Goal: Communication & Community: Participate in discussion

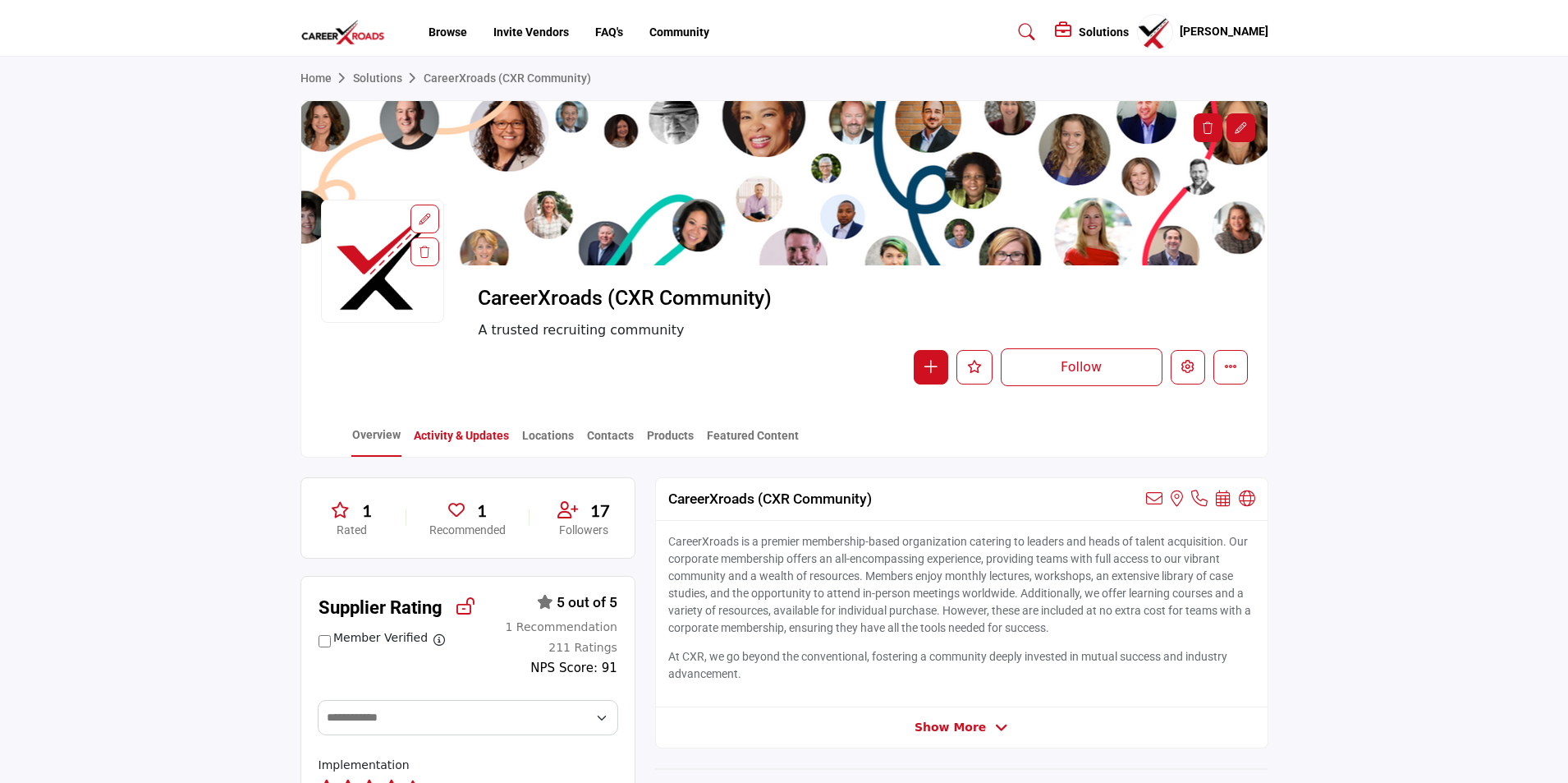
click at [487, 441] on link "Activity & Updates" at bounding box center [461, 442] width 97 height 29
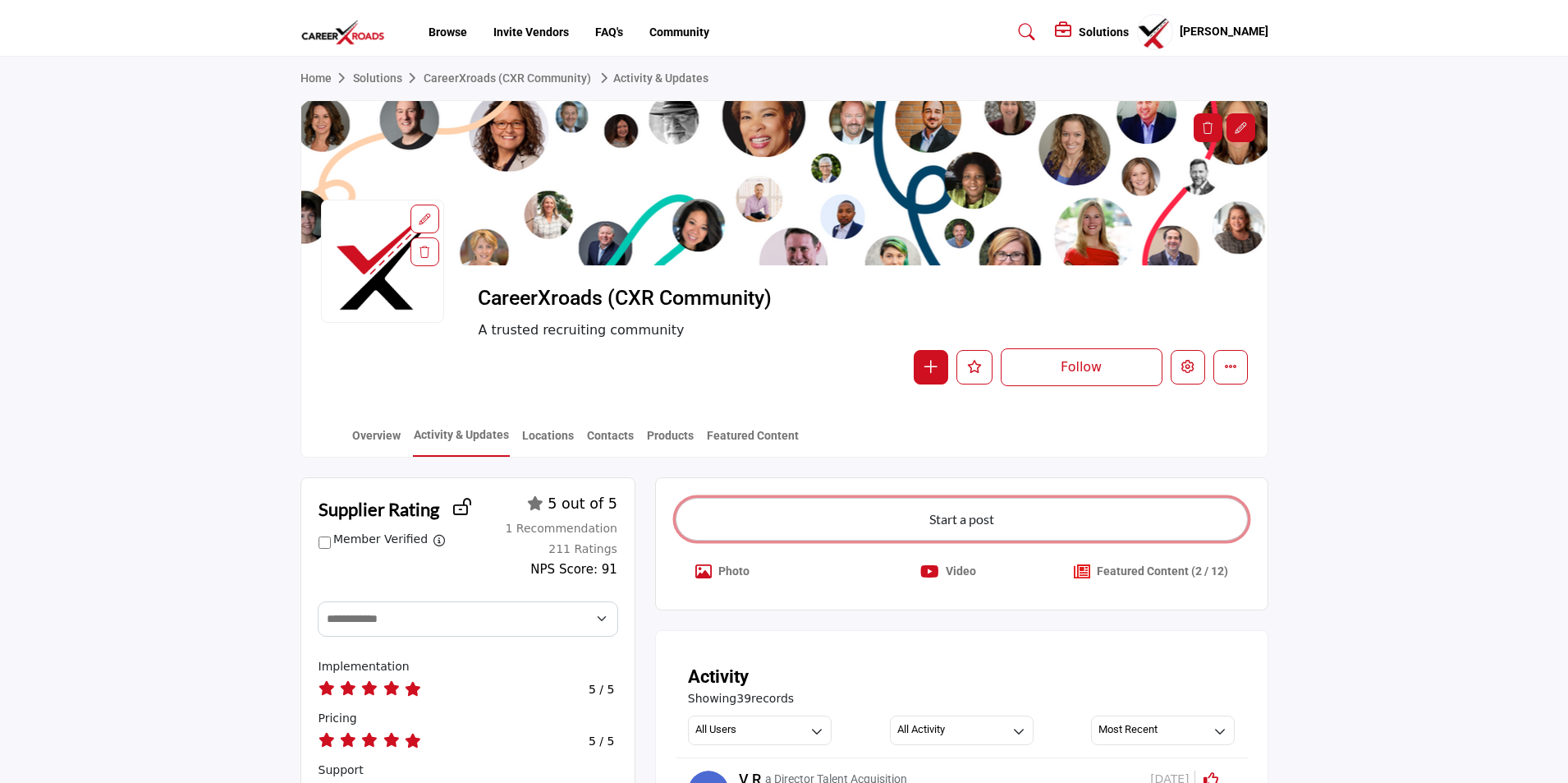
click at [1027, 518] on button "Start a post" at bounding box center [962, 519] width 573 height 43
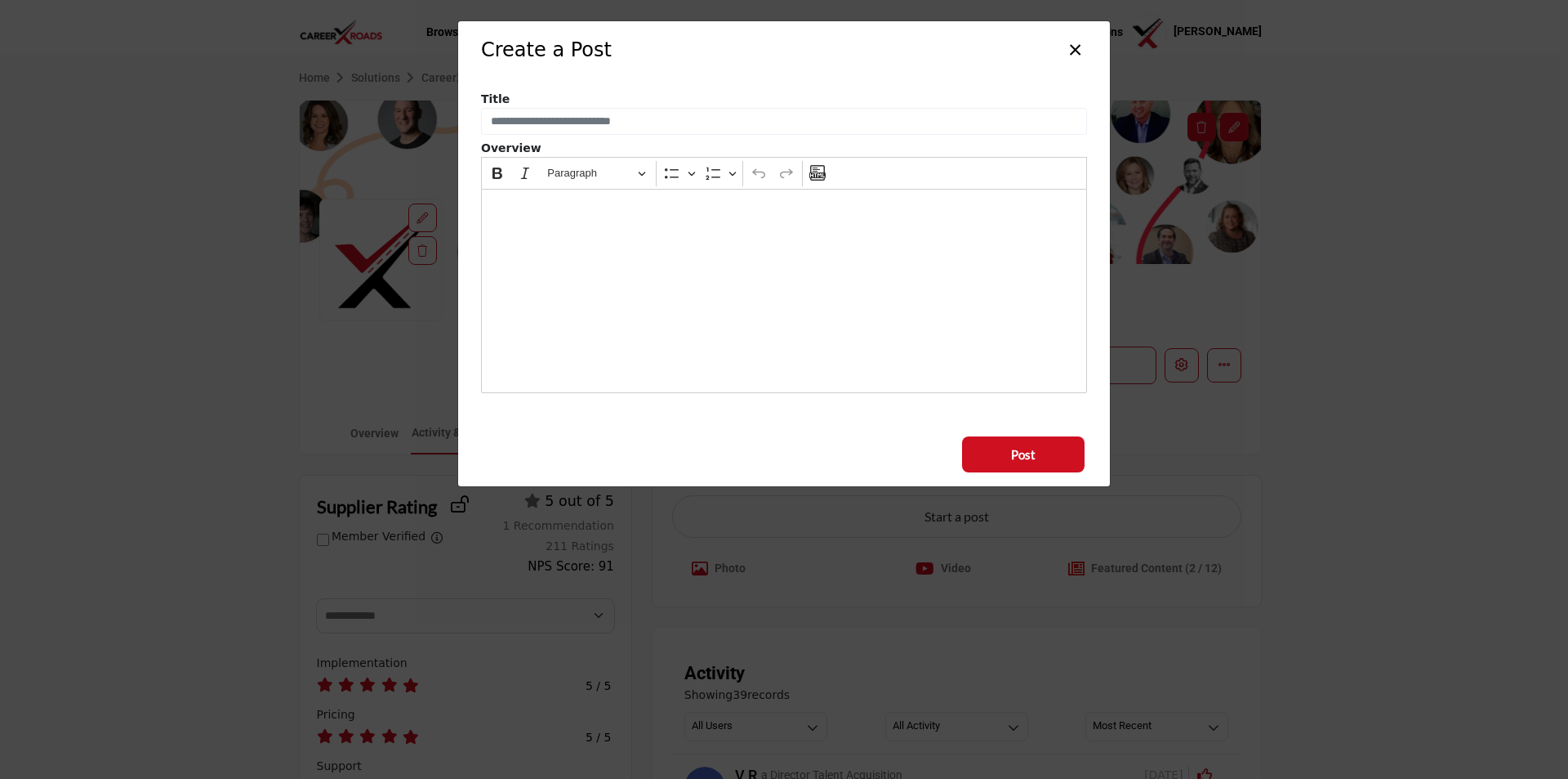
click at [666, 294] on div "Editor editing area: main" at bounding box center [784, 290] width 606 height 205
click at [1072, 44] on button "×" at bounding box center [1075, 48] width 24 height 31
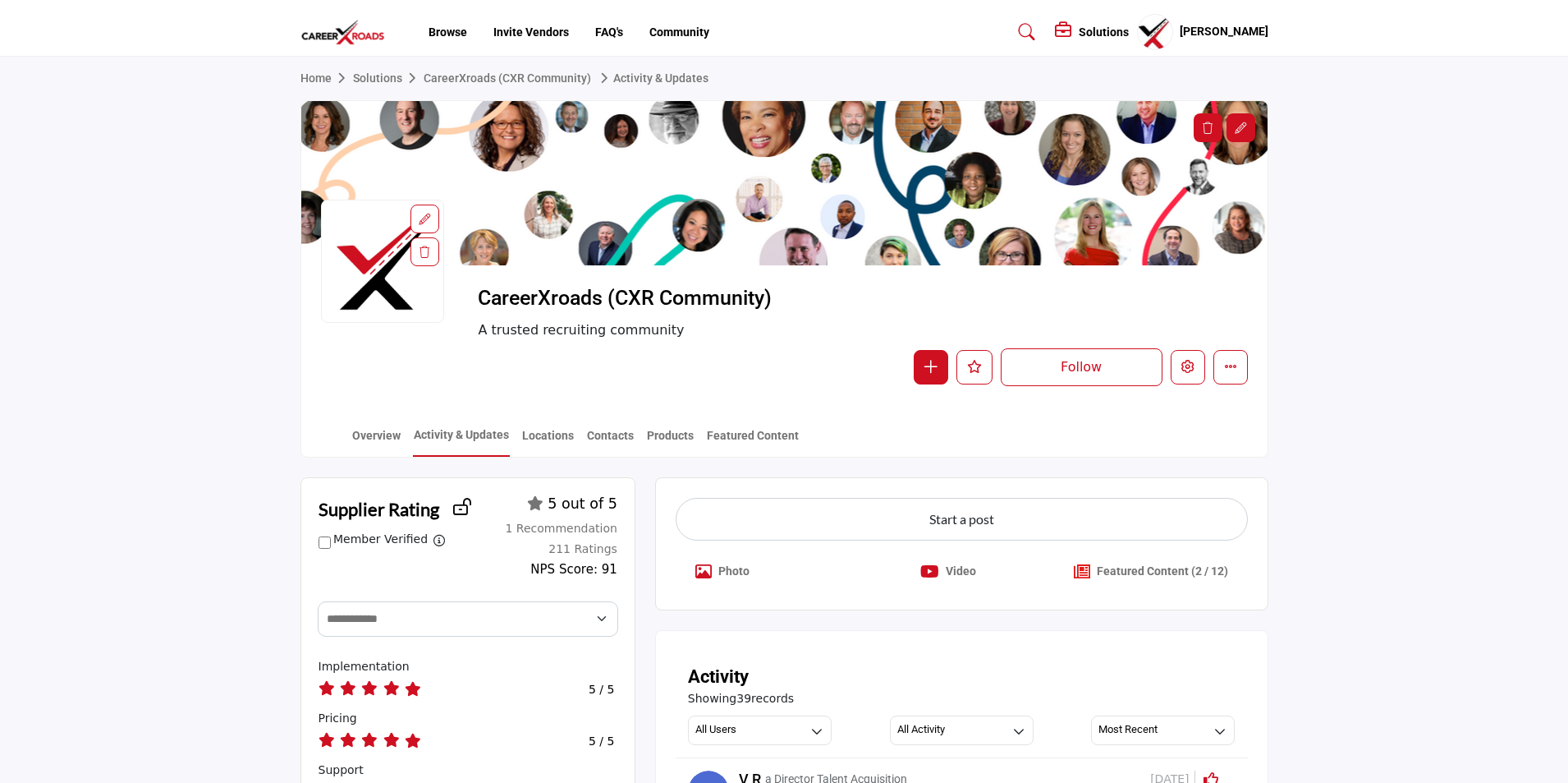
click at [715, 568] on button "Photo" at bounding box center [723, 572] width 93 height 36
click at [700, 572] on icon "Crop Image" at bounding box center [704, 572] width 16 height 16
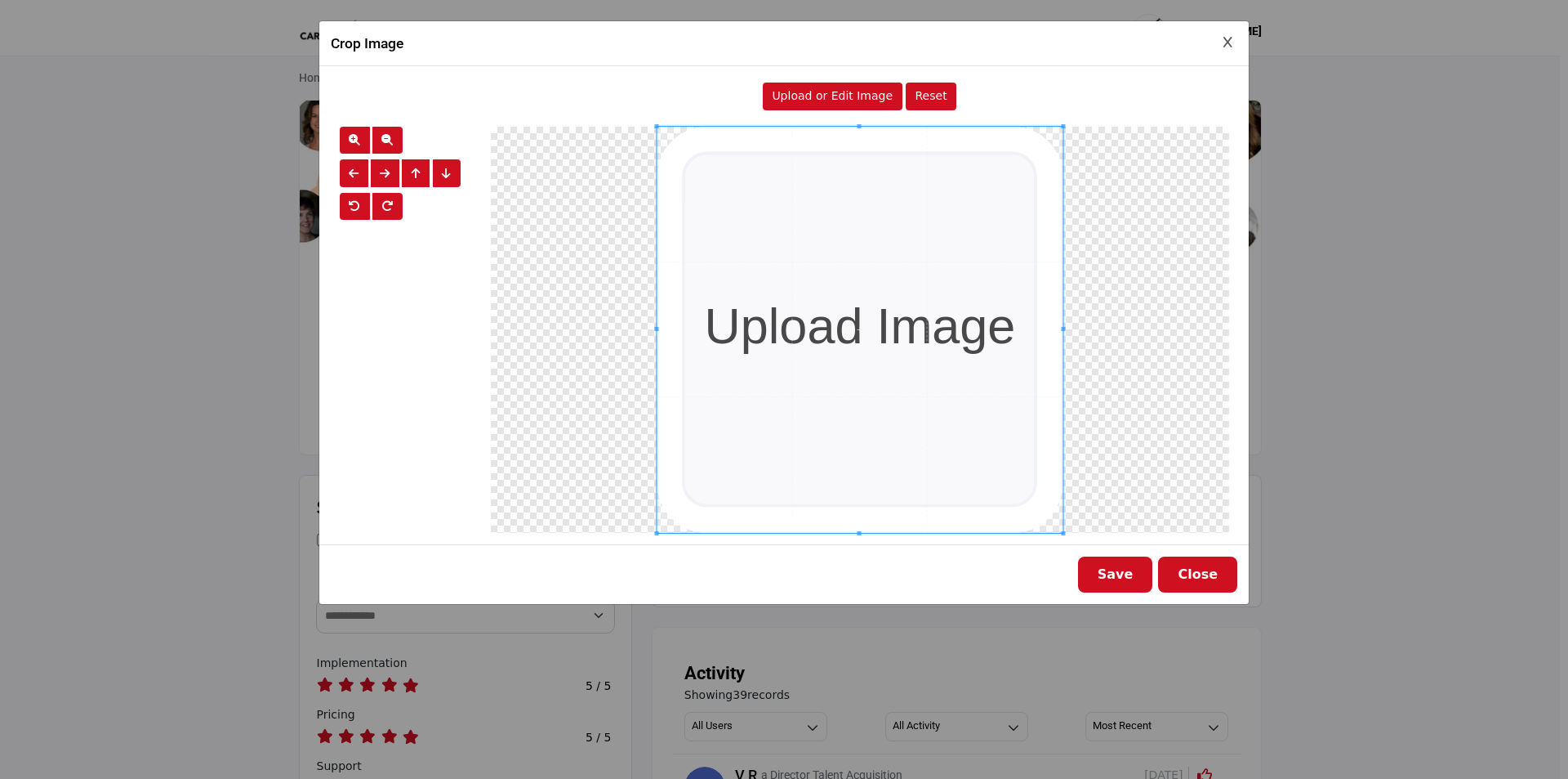
click at [1203, 581] on button "Close" at bounding box center [1197, 574] width 79 height 36
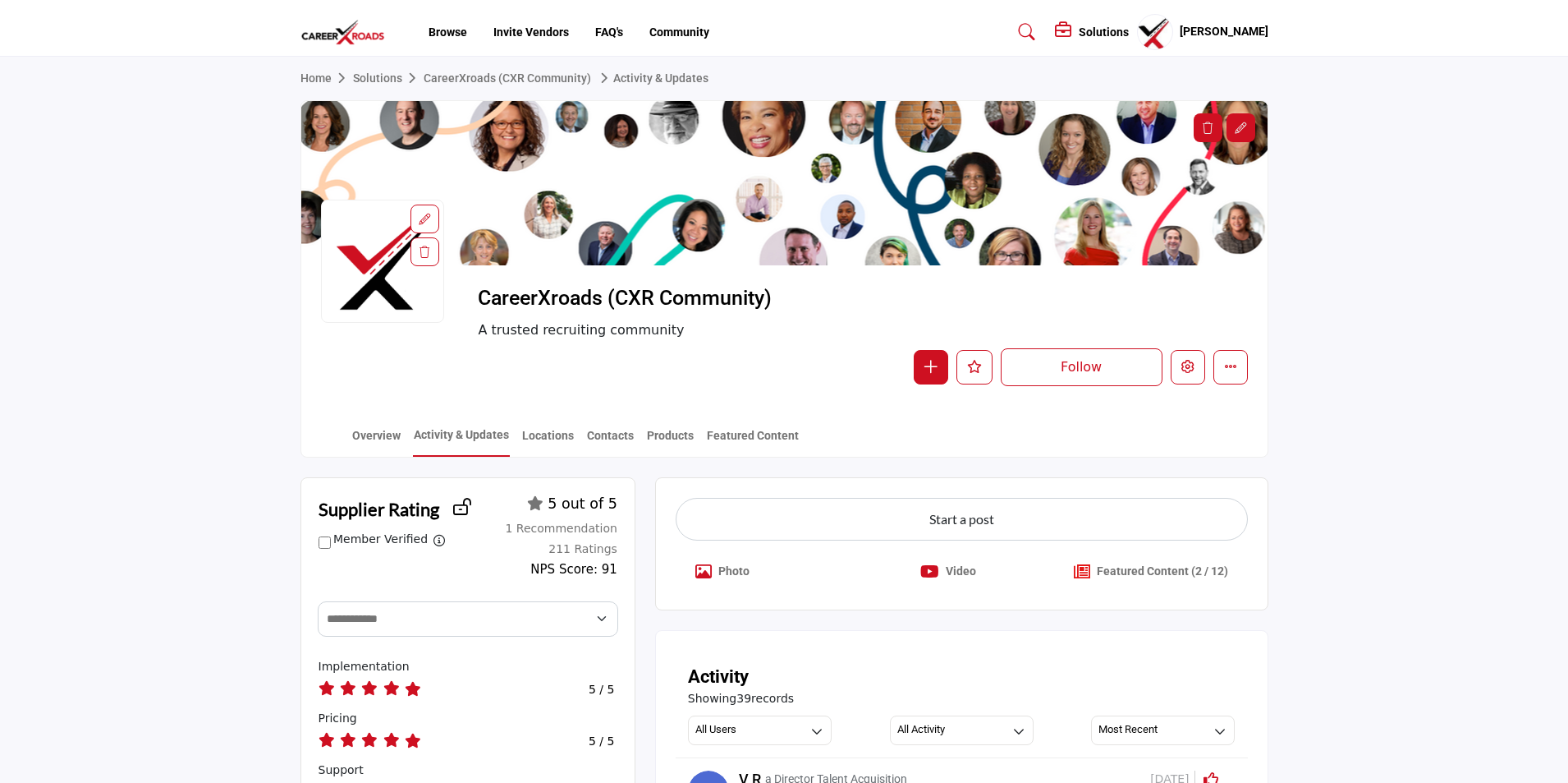
click at [966, 570] on p "Video" at bounding box center [961, 571] width 31 height 17
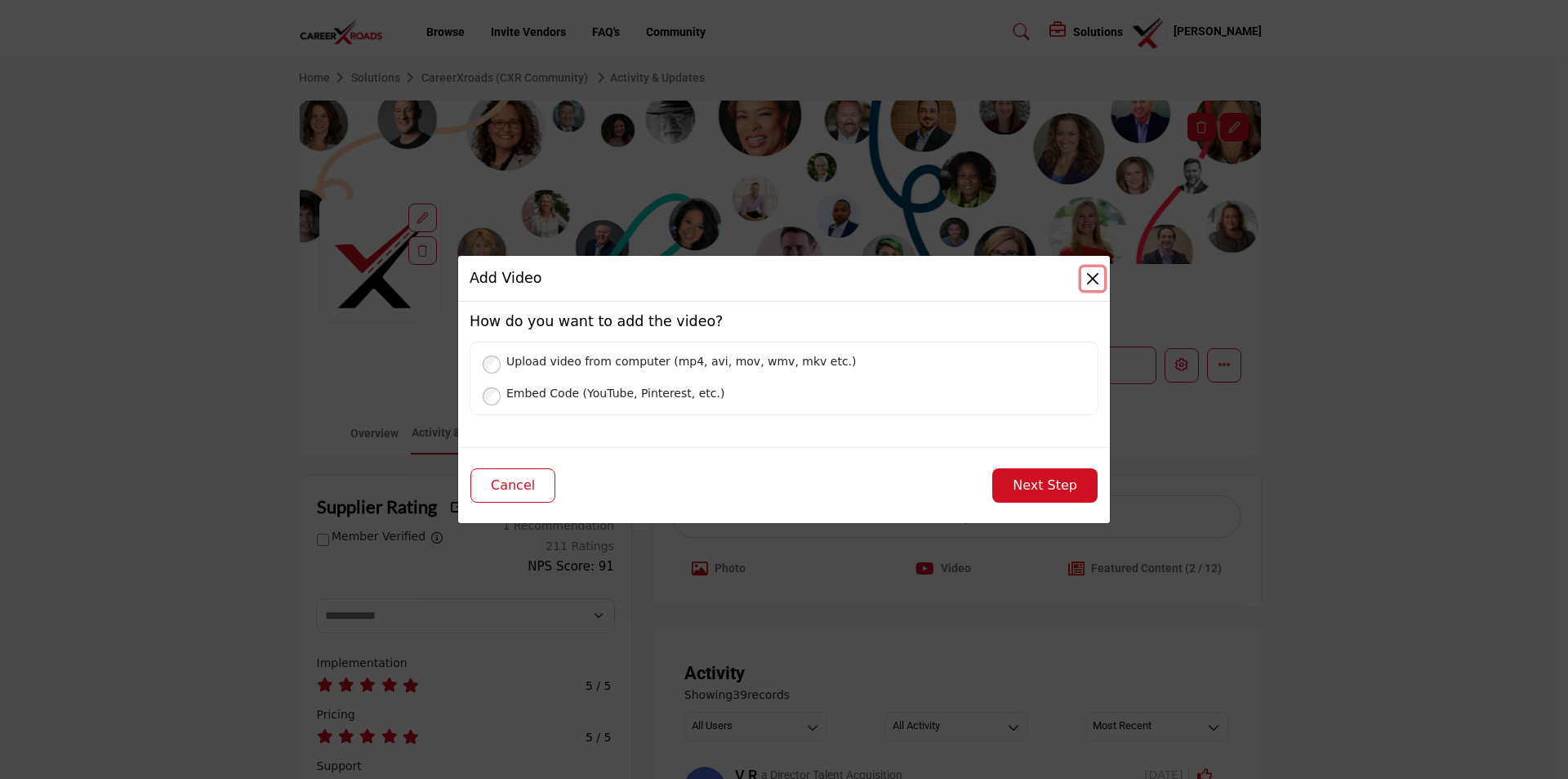
click at [1084, 282] on button "Close" at bounding box center [1093, 279] width 23 height 23
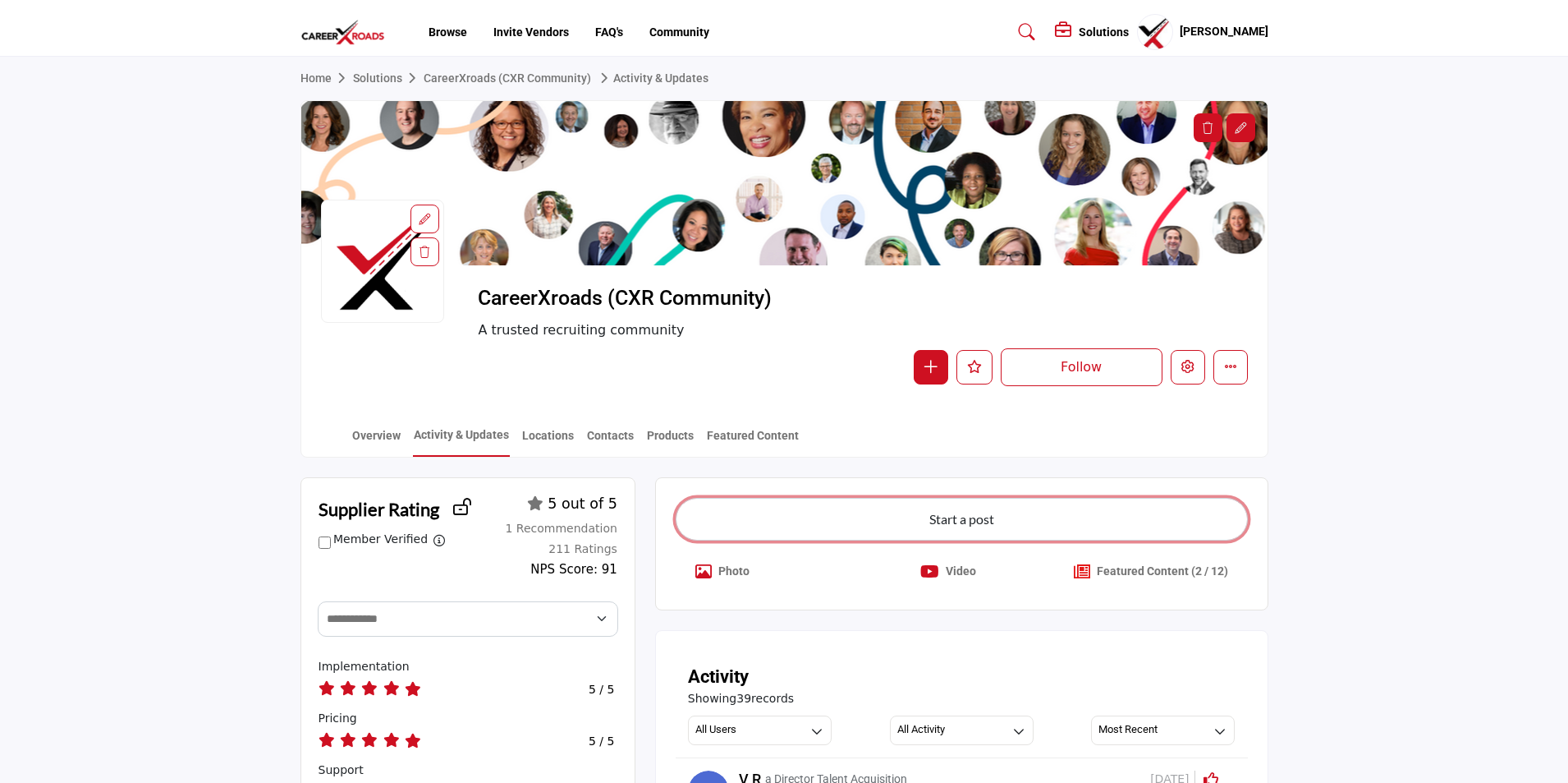
click at [985, 513] on button "Start a post" at bounding box center [962, 519] width 573 height 43
